Goal: Task Accomplishment & Management: Use online tool/utility

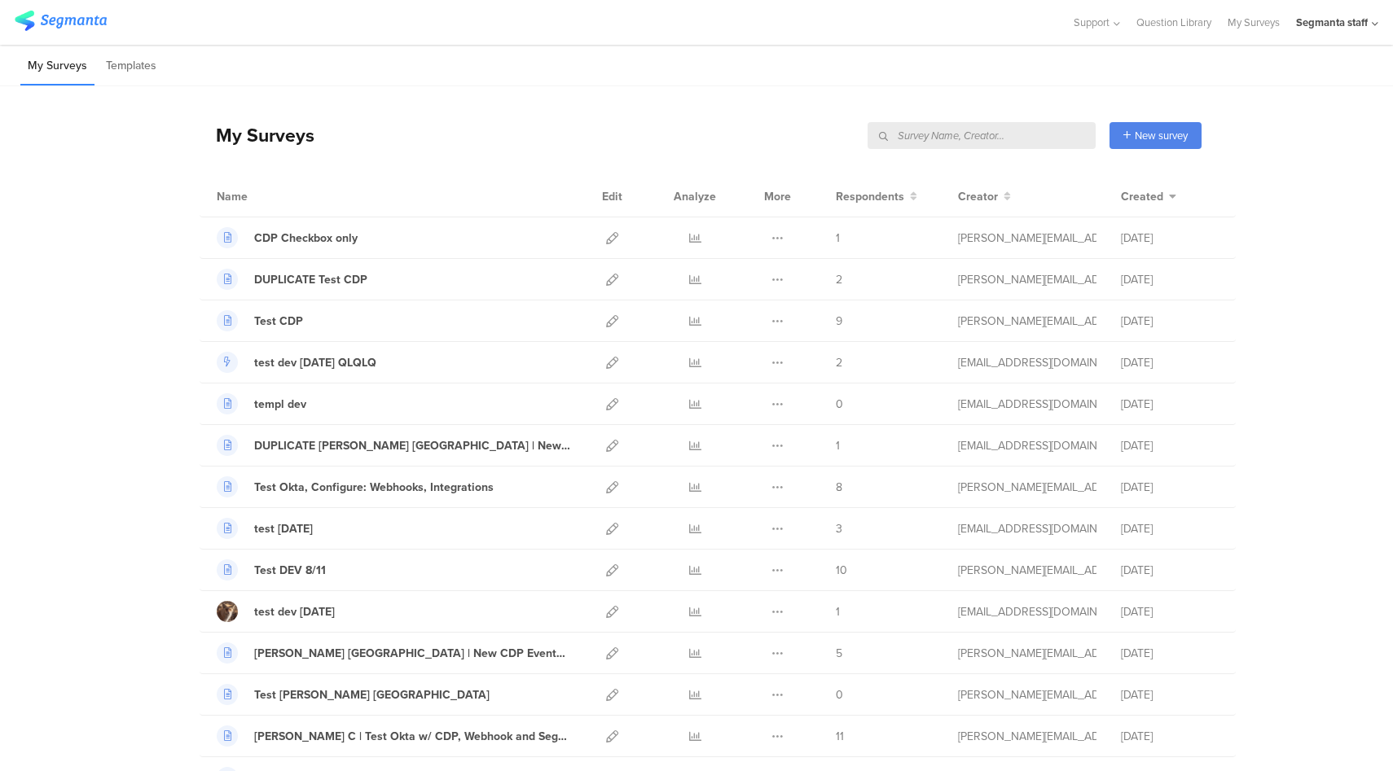
click at [1059, 136] on input "text" at bounding box center [981, 135] width 228 height 27
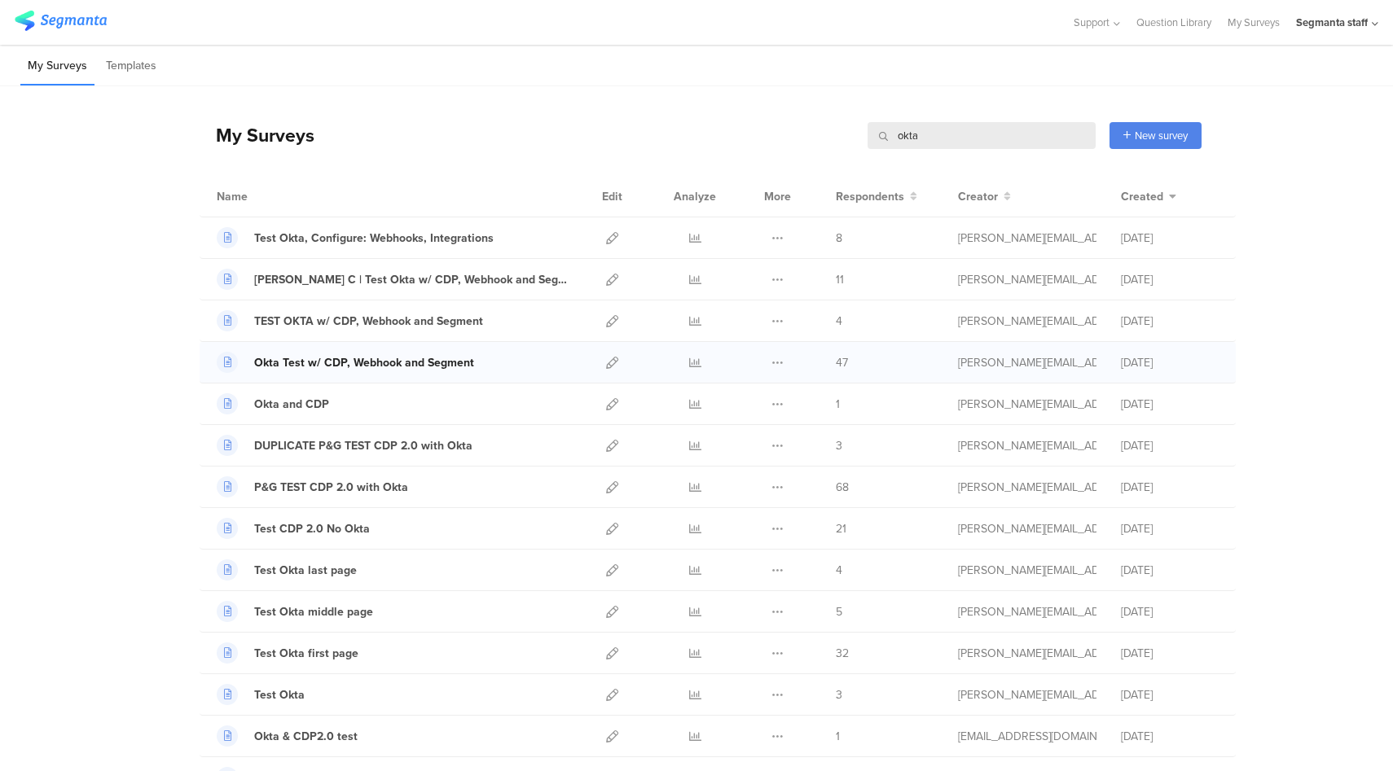
type input "okta"
click at [365, 362] on div "Okta Test w/ CDP, Webhook and Segment" at bounding box center [364, 362] width 220 height 17
click at [606, 364] on icon at bounding box center [612, 363] width 12 height 12
click at [606, 366] on icon at bounding box center [612, 363] width 12 height 12
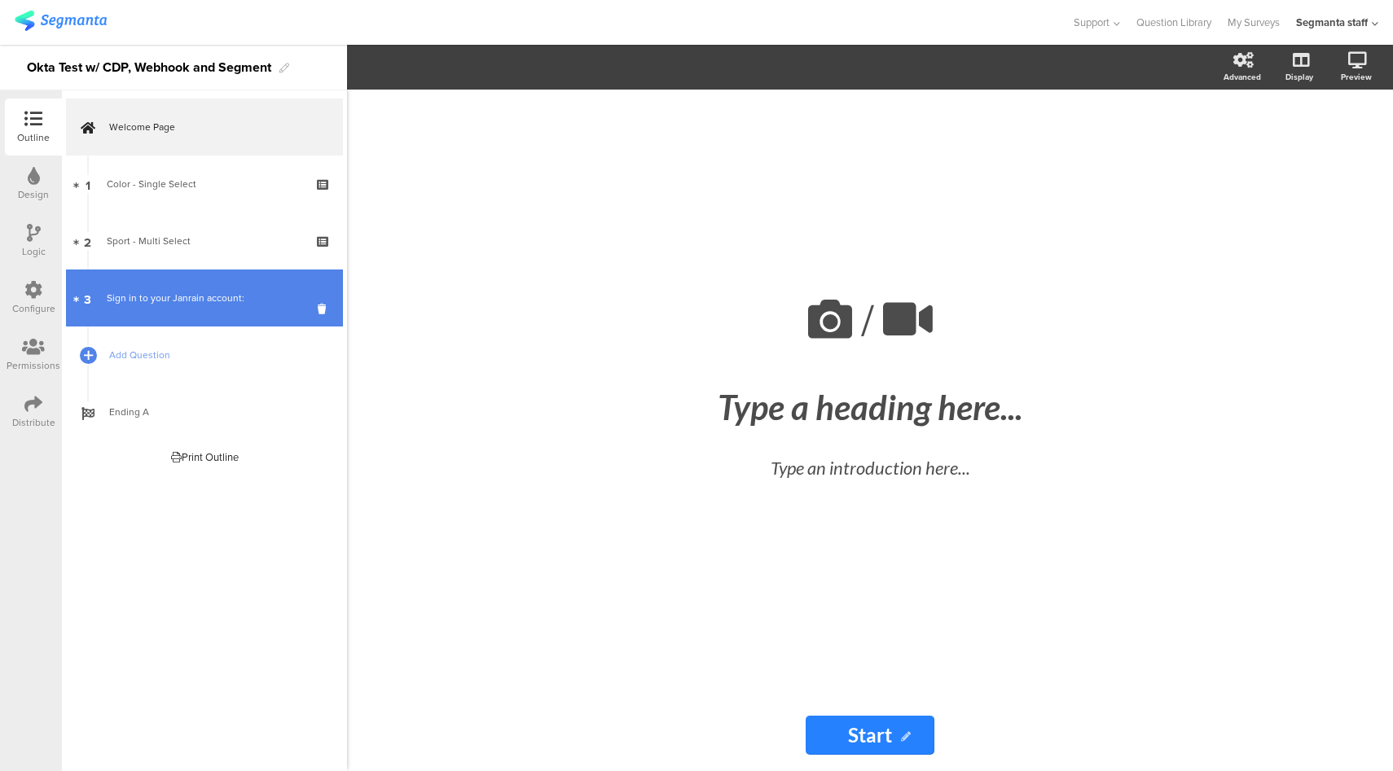
click at [226, 318] on link "3 Sign in to your Janrain account:" at bounding box center [204, 298] width 277 height 57
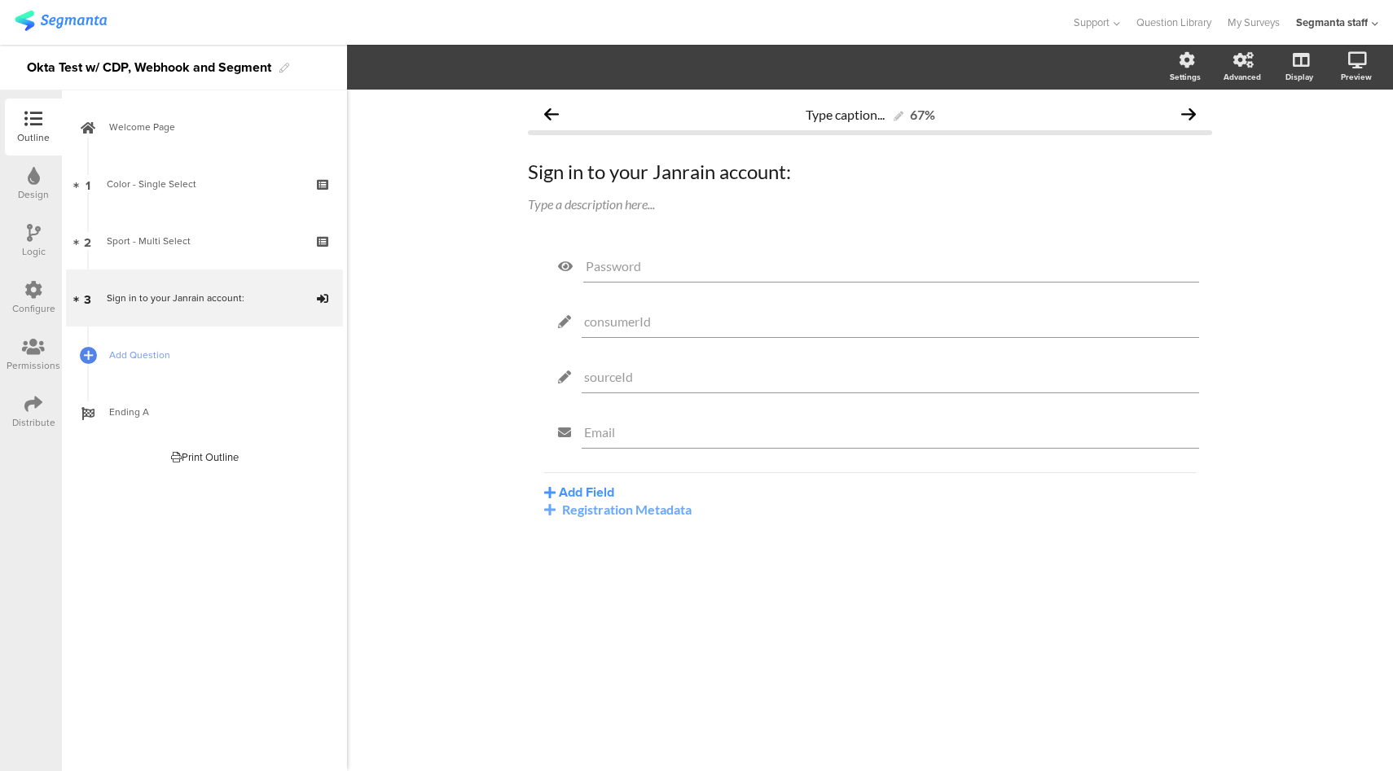
click at [25, 288] on icon at bounding box center [33, 290] width 18 height 18
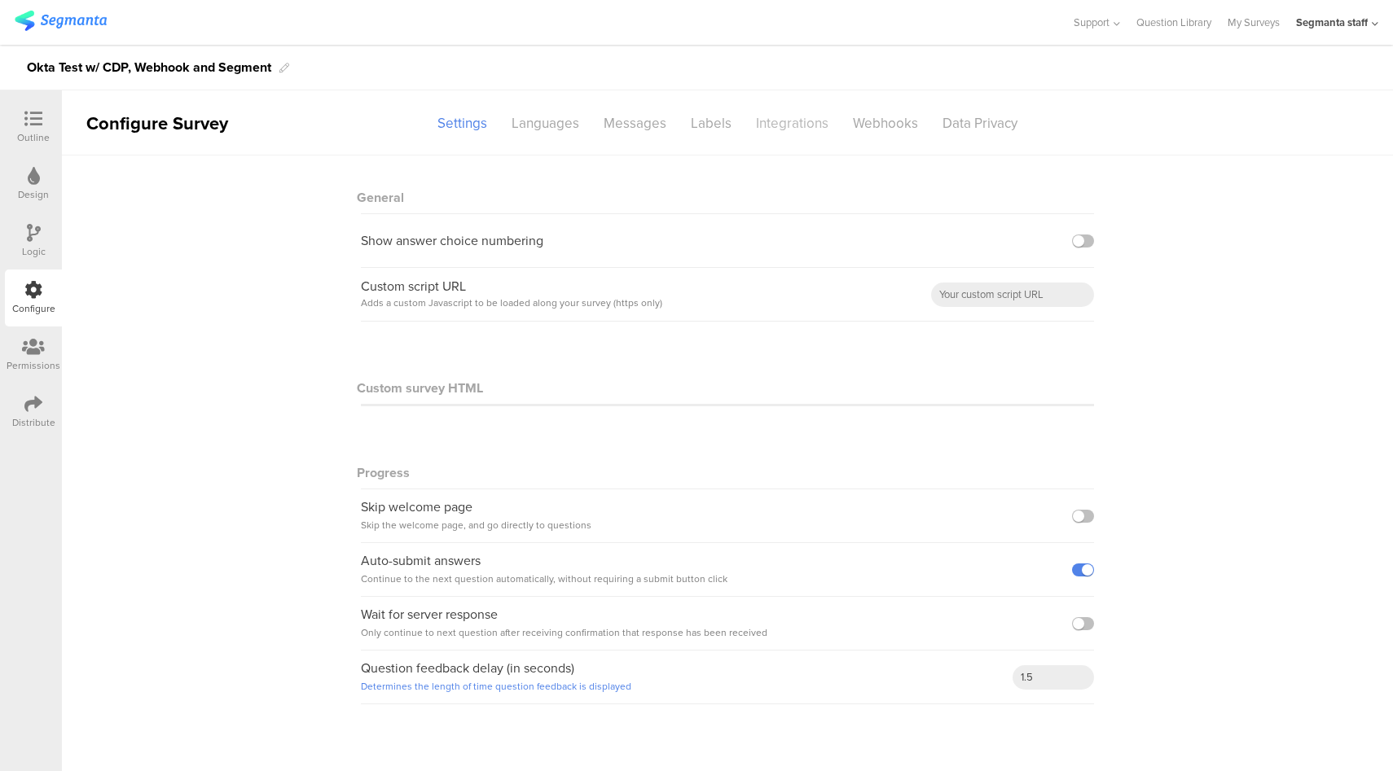
click at [807, 125] on div "Integrations" at bounding box center [792, 123] width 97 height 29
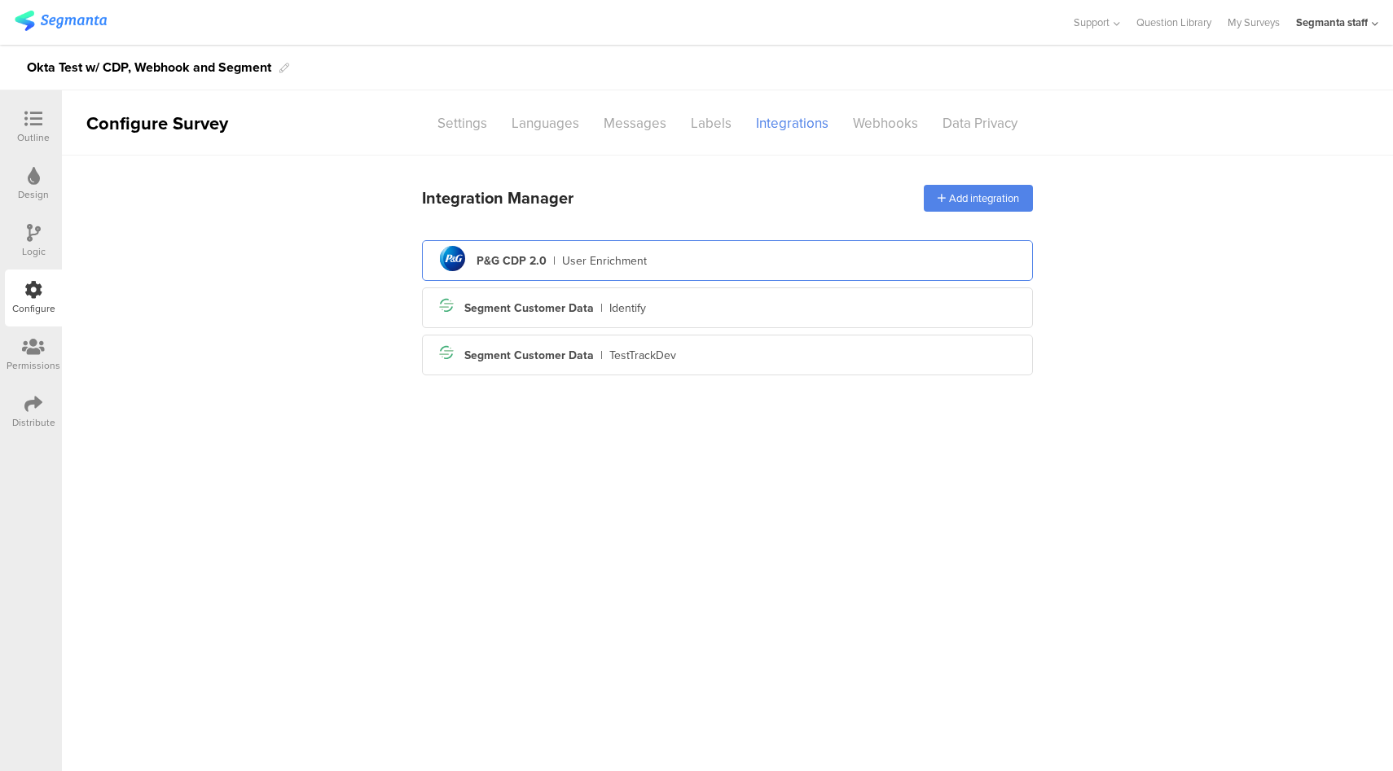
click at [683, 259] on div "pg logo P&G CDP 2.0 | User Enrichment" at bounding box center [727, 261] width 585 height 40
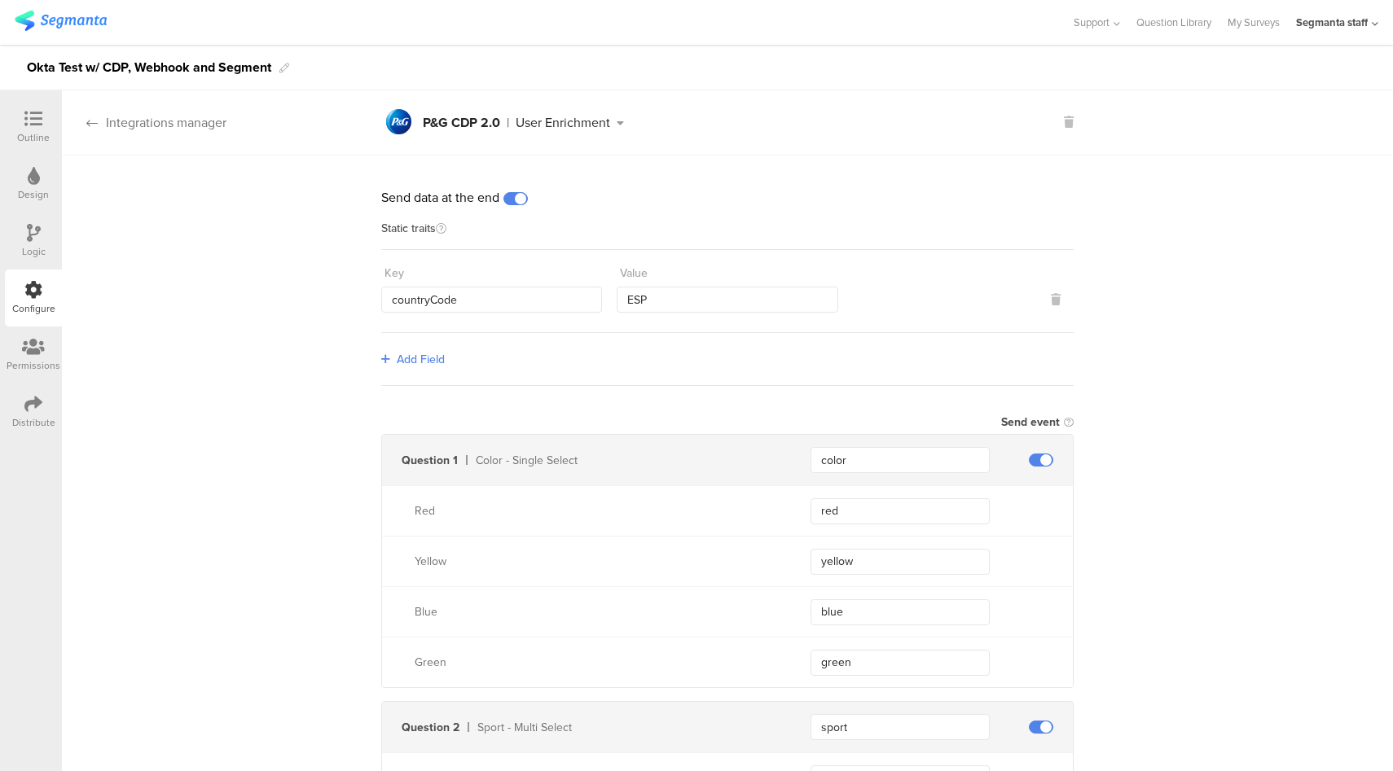
click at [179, 116] on div "Integrations manager" at bounding box center [144, 122] width 165 height 19
